Goal: Find specific page/section

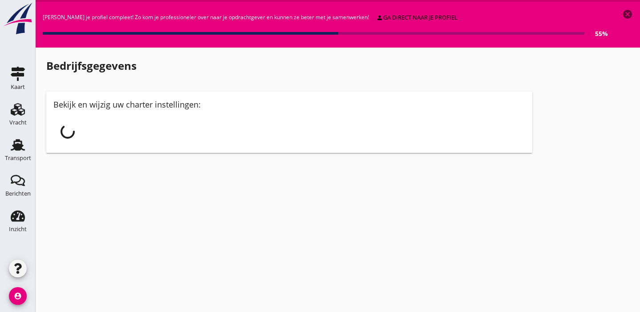
click at [14, 150] on icon "Transport" at bounding box center [18, 145] width 14 height 14
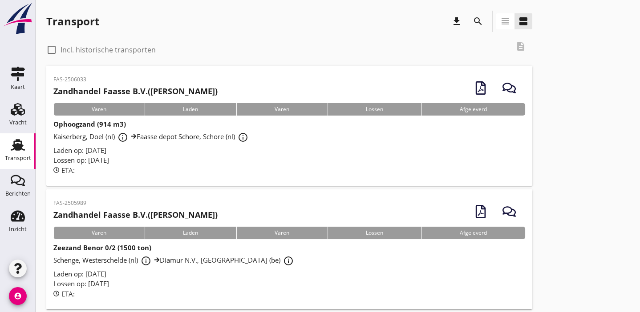
click at [49, 49] on div at bounding box center [51, 49] width 15 height 15
checkbox input "true"
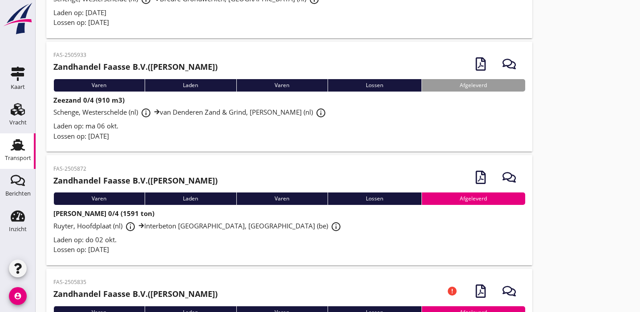
scroll to position [162, 0]
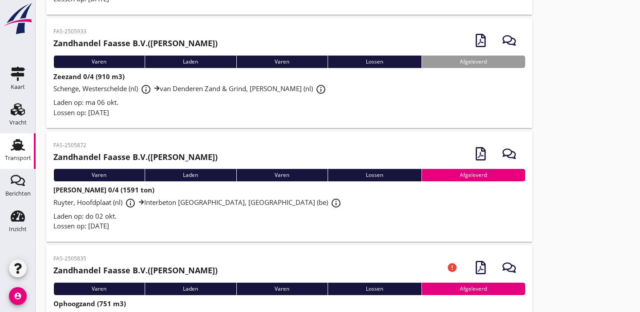
click at [267, 111] on div "Lossen op: [DATE]" at bounding box center [289, 113] width 472 height 10
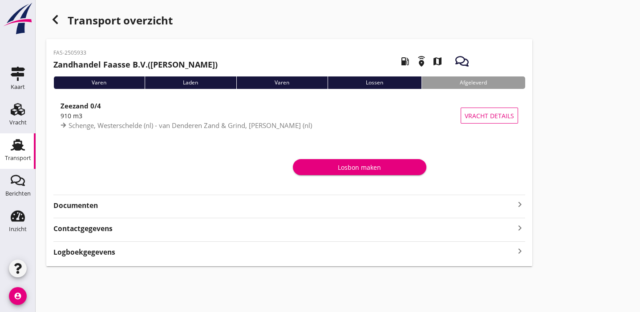
click at [268, 207] on strong "Documenten" at bounding box center [283, 206] width 461 height 10
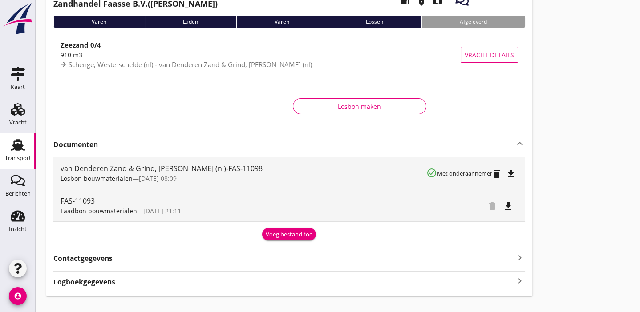
scroll to position [74, 0]
